Goal: Information Seeking & Learning: Learn about a topic

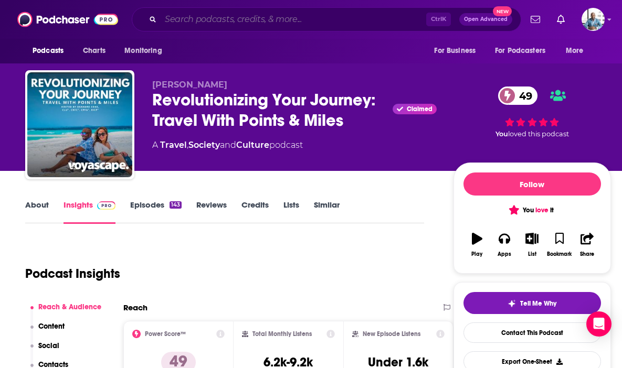
click at [299, 19] on input "Search podcasts, credits, & more..." at bounding box center [293, 19] width 265 height 17
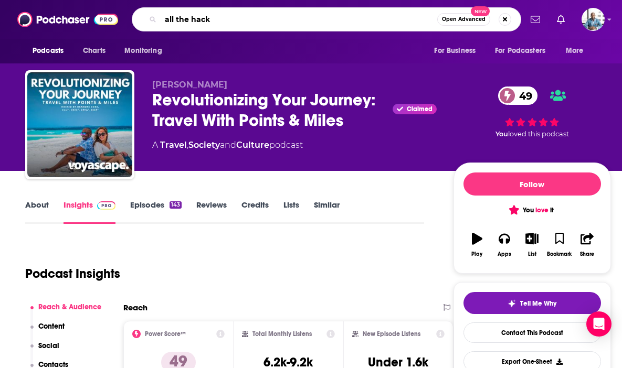
type input "all the hacks"
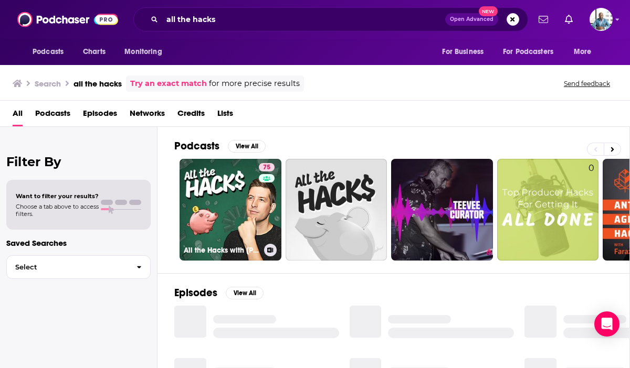
click at [221, 184] on link "75 All the Hacks with [PERSON_NAME]" at bounding box center [230, 210] width 102 height 102
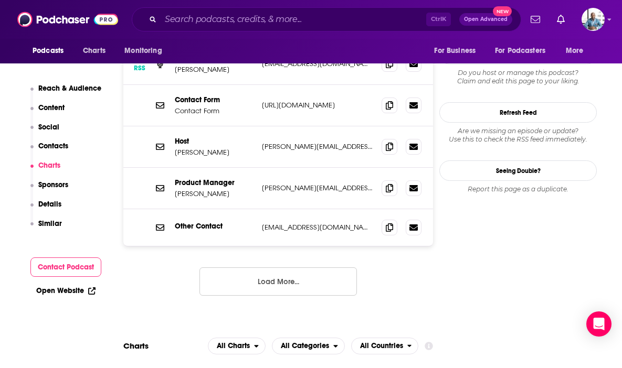
scroll to position [1102, 0]
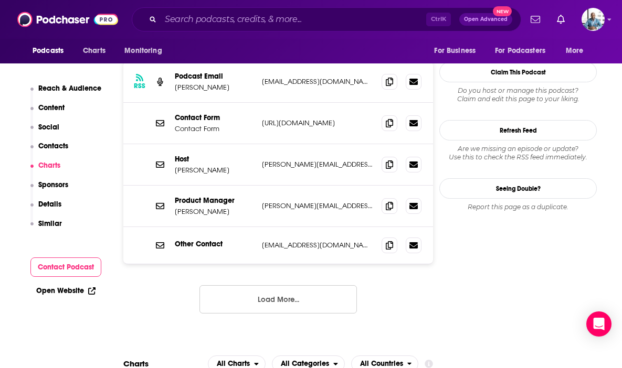
click at [273, 285] on button "Load More..." at bounding box center [277, 299] width 157 height 28
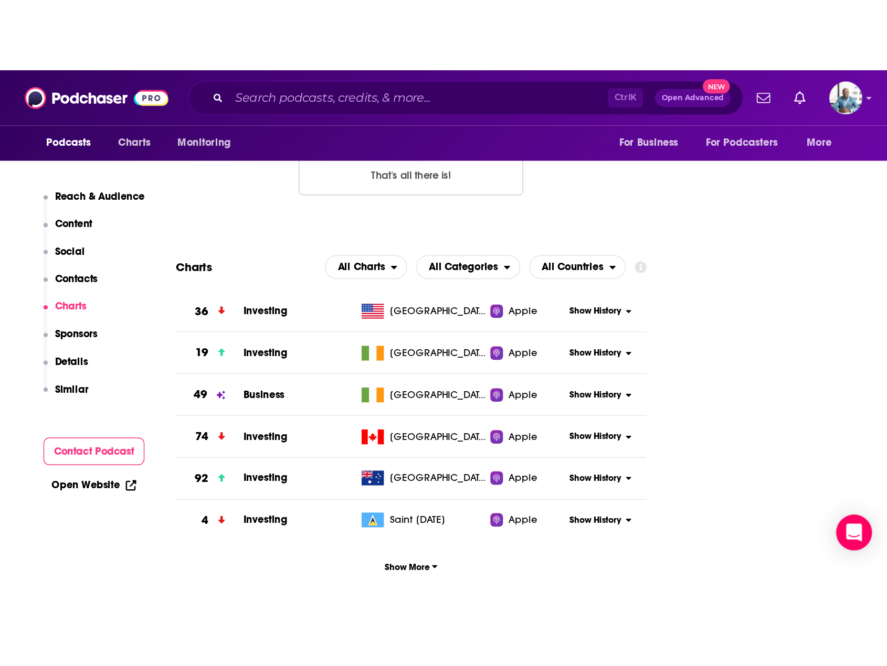
scroll to position [1522, 0]
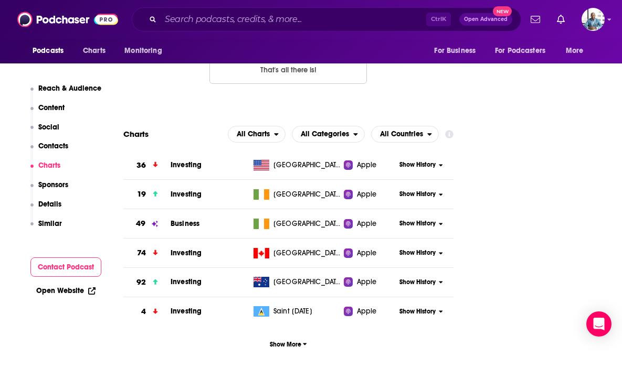
click at [420, 161] on span "Show History" at bounding box center [417, 165] width 36 height 9
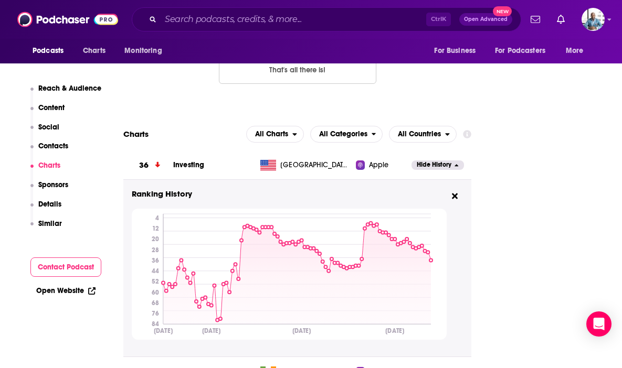
click at [430, 161] on span "Hide History" at bounding box center [434, 165] width 35 height 9
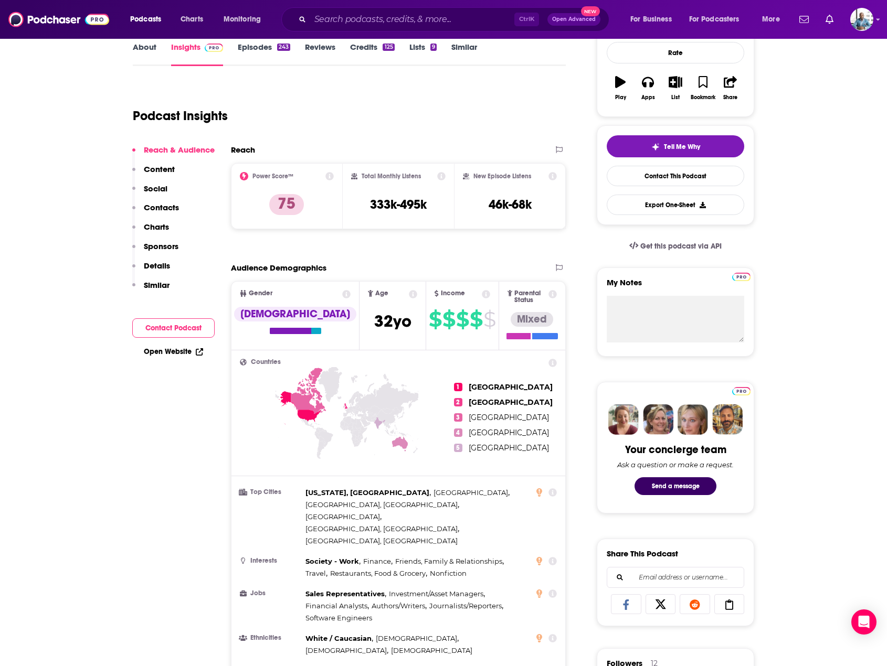
scroll to position [0, 0]
